Goal: Task Accomplishment & Management: Manage account settings

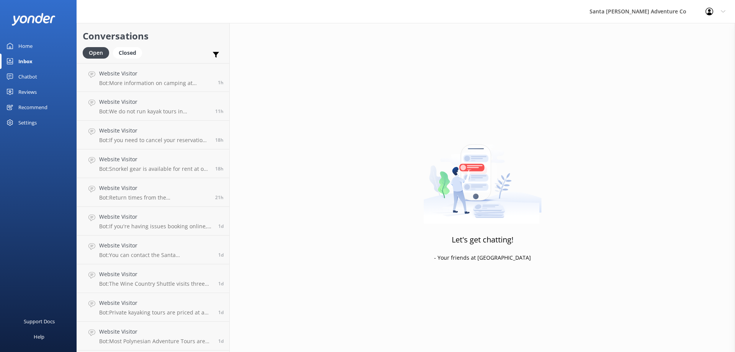
click at [24, 47] on div "Home" at bounding box center [25, 45] width 14 height 15
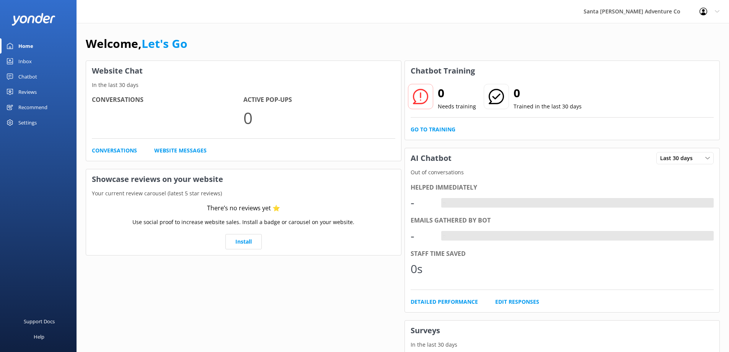
click at [25, 64] on div "Inbox" at bounding box center [24, 61] width 13 height 15
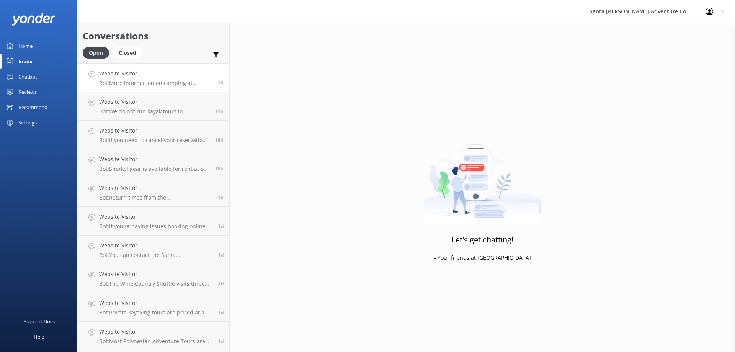
click at [139, 79] on div "Website Visitor Bot: More information on camping at [GEOGRAPHIC_DATA][PERSON_NA…" at bounding box center [155, 77] width 113 height 16
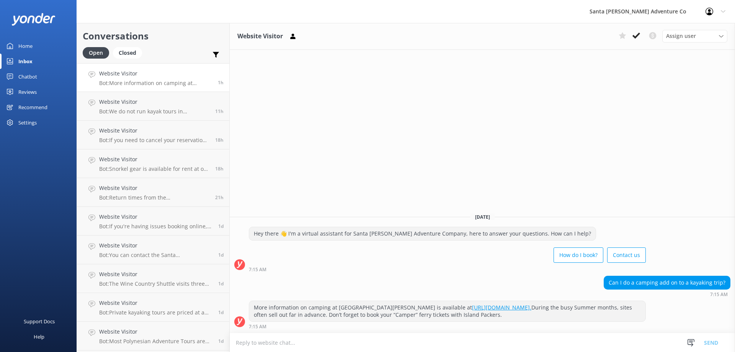
click at [348, 172] on div "Website Visitor Assign user Will [PERSON_NAME] [PERSON_NAME] Let's Go Gabe [DAT…" at bounding box center [482, 187] width 505 height 329
